Goal: Find contact information: Find contact information

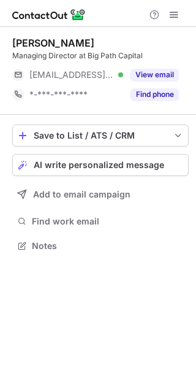
scroll to position [237, 196]
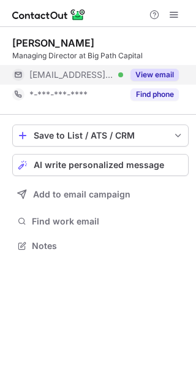
click at [147, 77] on button "View email" at bounding box center [155, 75] width 48 height 12
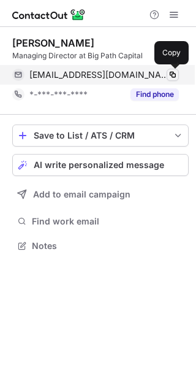
click at [171, 72] on span at bounding box center [173, 75] width 10 height 10
